Goal: Task Accomplishment & Management: Use online tool/utility

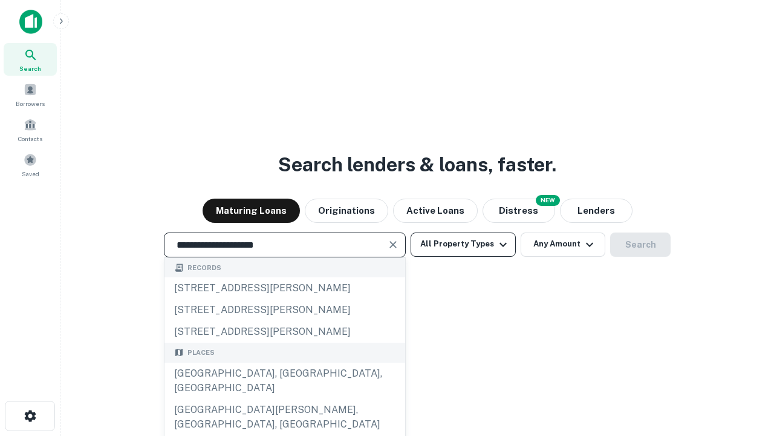
type input "**********"
click at [463, 244] on button "All Property Types" at bounding box center [463, 244] width 105 height 24
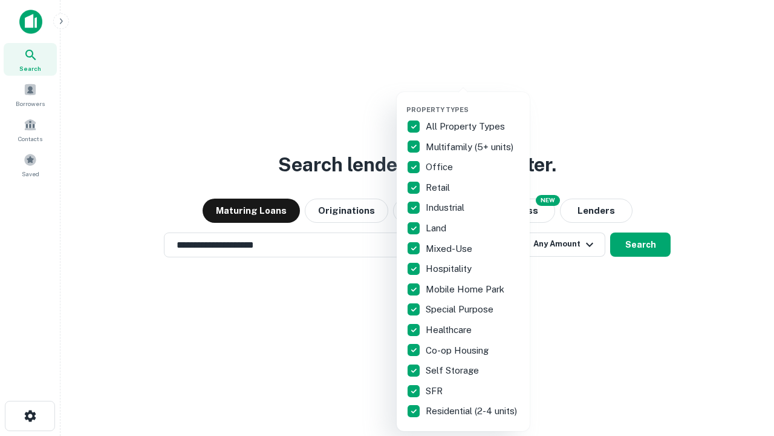
click at [473, 102] on button "button" at bounding box center [472, 102] width 133 height 1
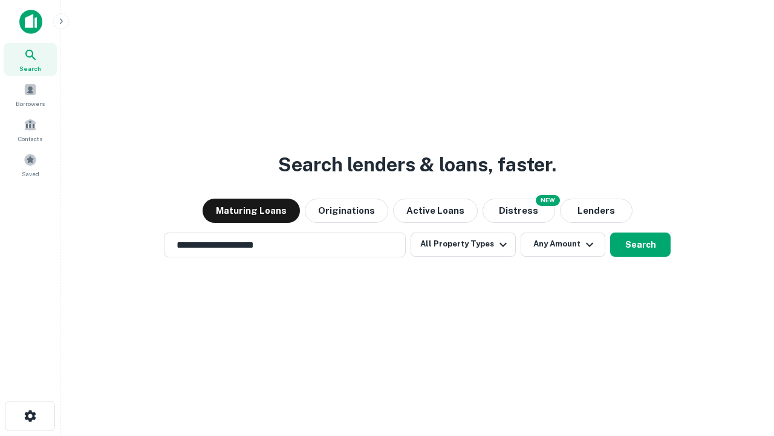
scroll to position [19, 0]
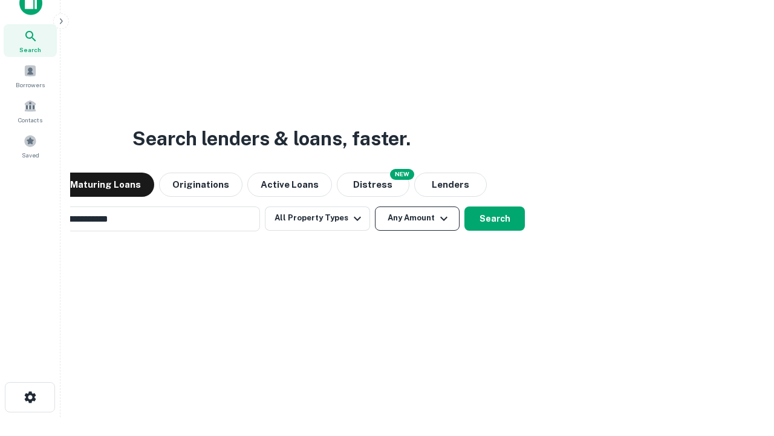
click at [375, 206] on button "Any Amount" at bounding box center [417, 218] width 85 height 24
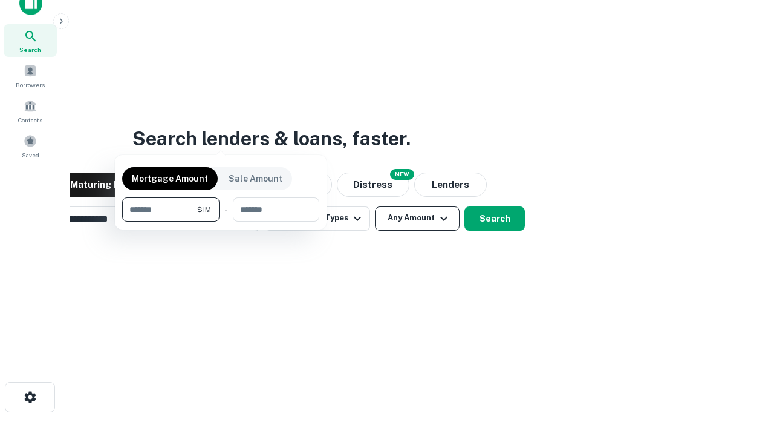
scroll to position [19, 0]
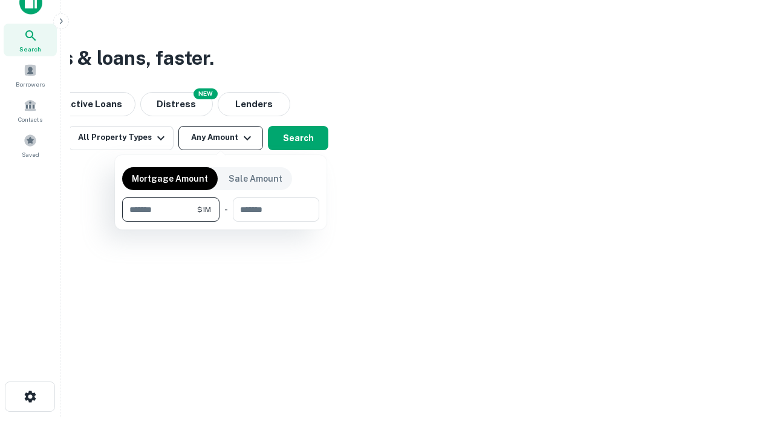
type input "*******"
click at [221, 221] on button "button" at bounding box center [220, 221] width 197 height 1
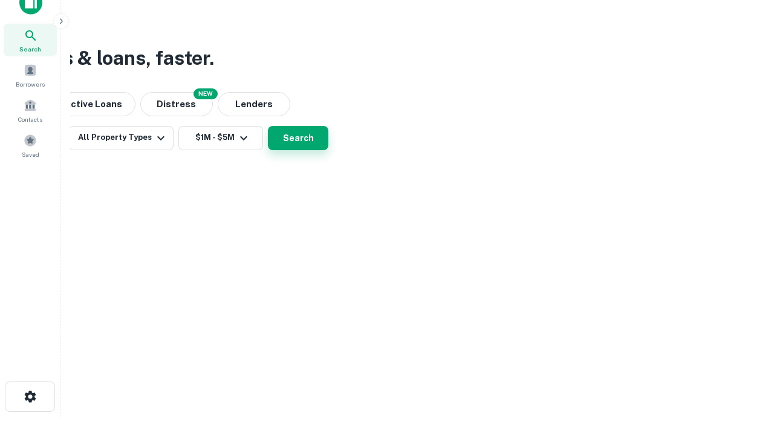
click at [328, 150] on button "Search" at bounding box center [298, 138] width 60 height 24
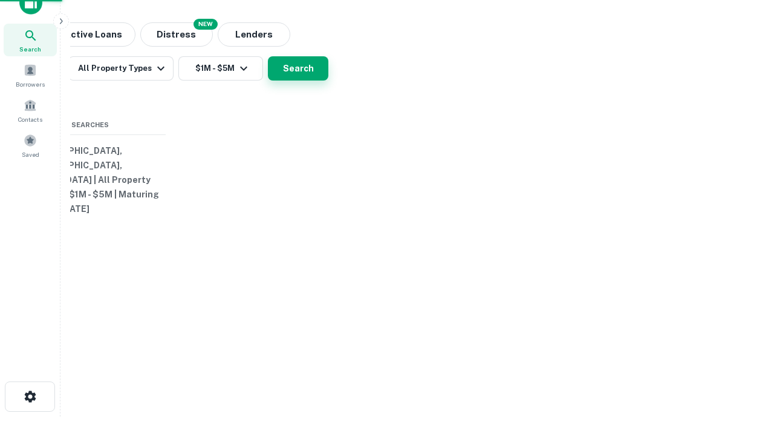
scroll to position [19, 0]
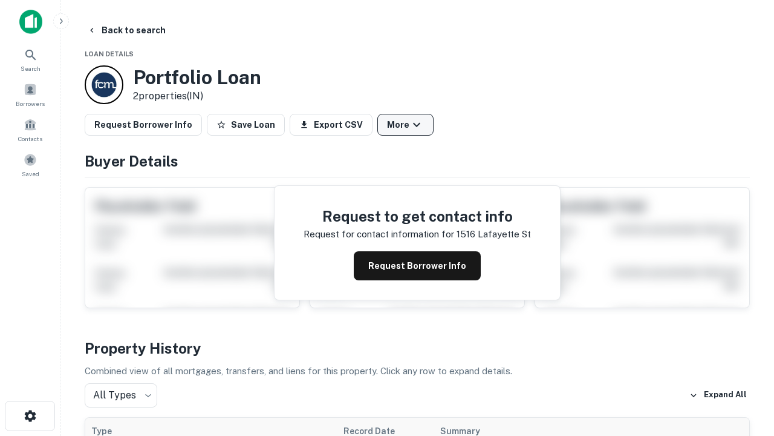
click at [405, 125] on button "More" at bounding box center [405, 125] width 56 height 22
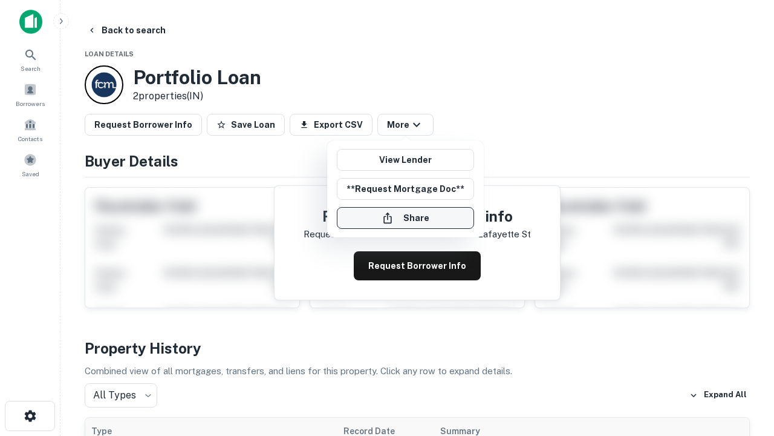
click at [405, 218] on button "Share" at bounding box center [405, 218] width 137 height 22
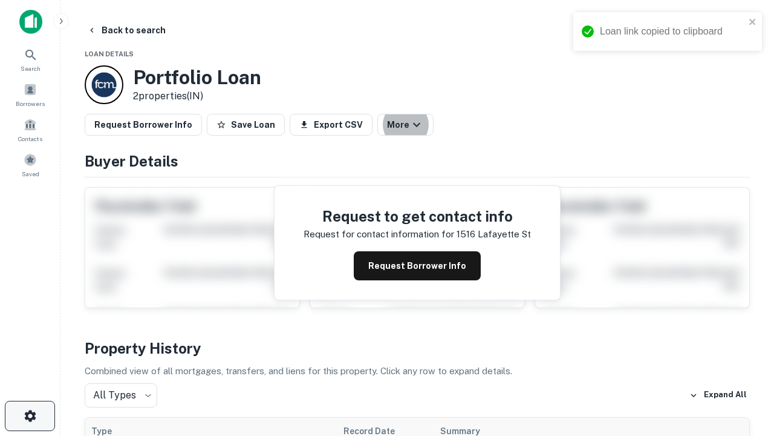
click at [30, 416] on icon "button" at bounding box center [30, 415] width 15 height 15
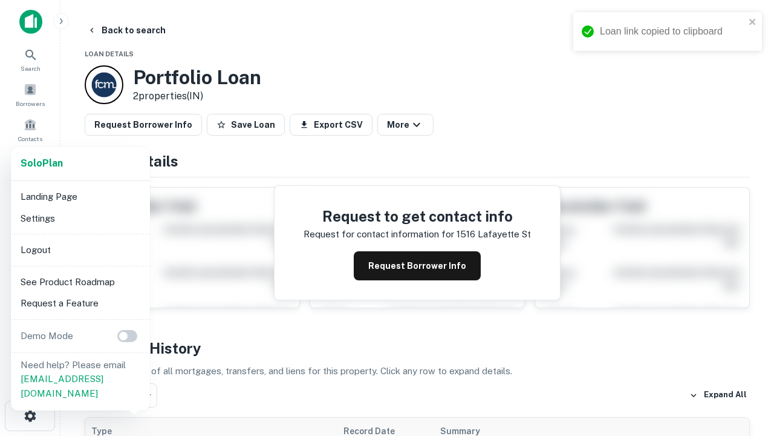
click at [80, 249] on li "Logout" at bounding box center [80, 250] width 129 height 22
